Goal: Information Seeking & Learning: Find specific fact

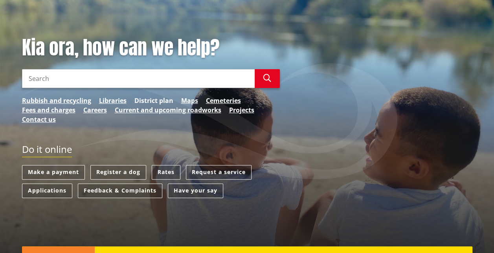
scroll to position [92, 0]
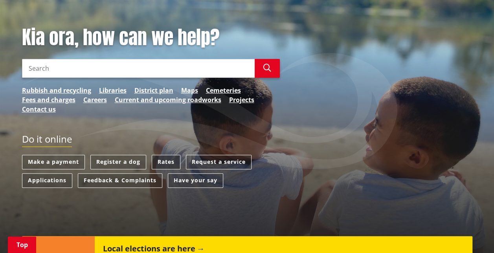
click at [171, 161] on link "Rates" at bounding box center [166, 162] width 29 height 15
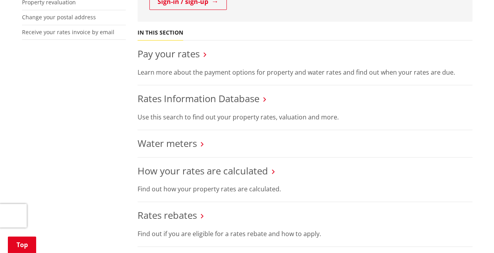
scroll to position [267, 0]
click at [180, 60] on link "Pay your rates" at bounding box center [169, 54] width 62 height 13
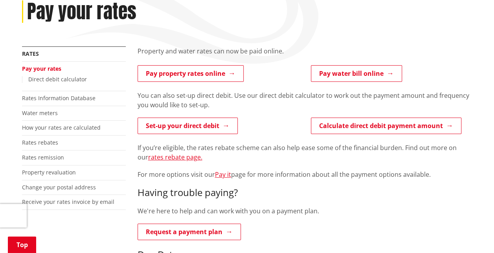
scroll to position [110, 0]
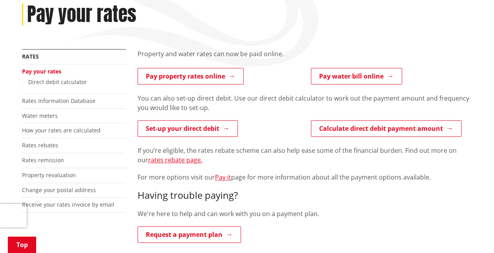
click at [90, 96] on li "Rates Information Database" at bounding box center [74, 101] width 104 height 15
click at [88, 99] on link "Rates Information Database" at bounding box center [58, 100] width 73 height 7
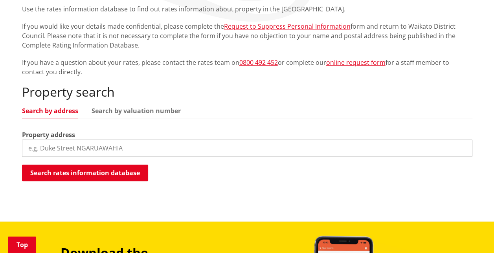
scroll to position [158, 0]
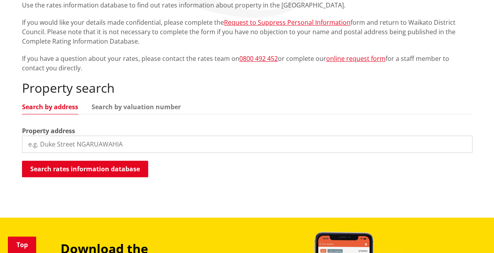
click at [129, 147] on input "search" at bounding box center [247, 144] width 450 height 17
paste input "[STREET_ADDRESS]"
type input "[STREET_ADDRESS]"
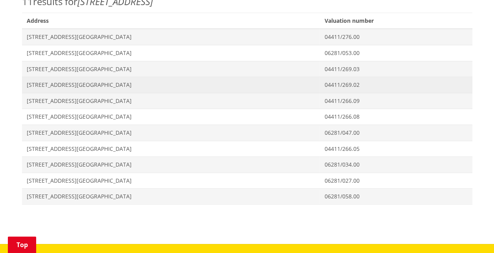
scroll to position [351, 0]
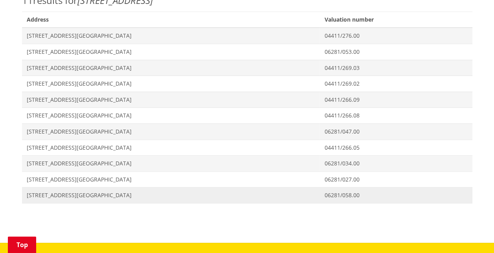
click at [86, 191] on span "[STREET_ADDRESS][GEOGRAPHIC_DATA]" at bounding box center [171, 195] width 288 height 8
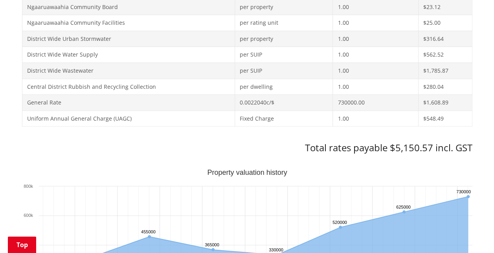
scroll to position [385, 0]
drag, startPoint x: 396, startPoint y: 147, endPoint x: 432, endPoint y: 146, distance: 35.8
click at [432, 146] on h3 "Total rates payable $5,150.57 incl. GST" at bounding box center [247, 147] width 450 height 11
copy h3 "5,150.57"
